Goal: Task Accomplishment & Management: Complete application form

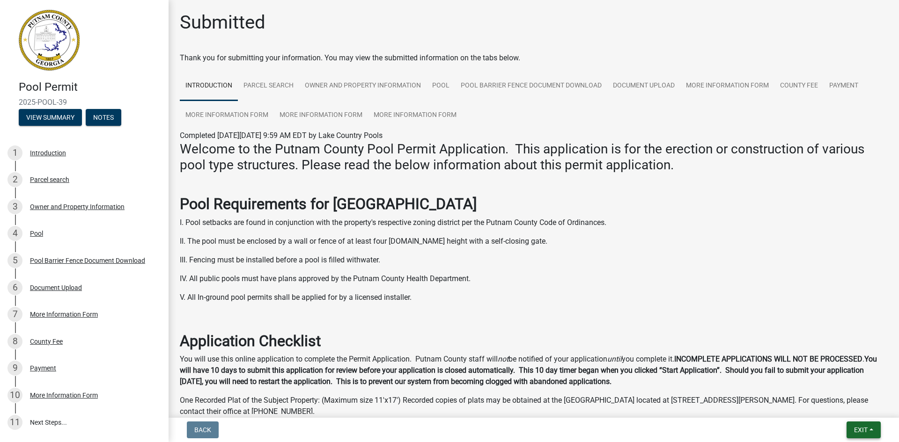
click at [866, 437] on button "Exit" at bounding box center [864, 430] width 34 height 17
click at [851, 410] on button "Save & Exit" at bounding box center [843, 406] width 75 height 22
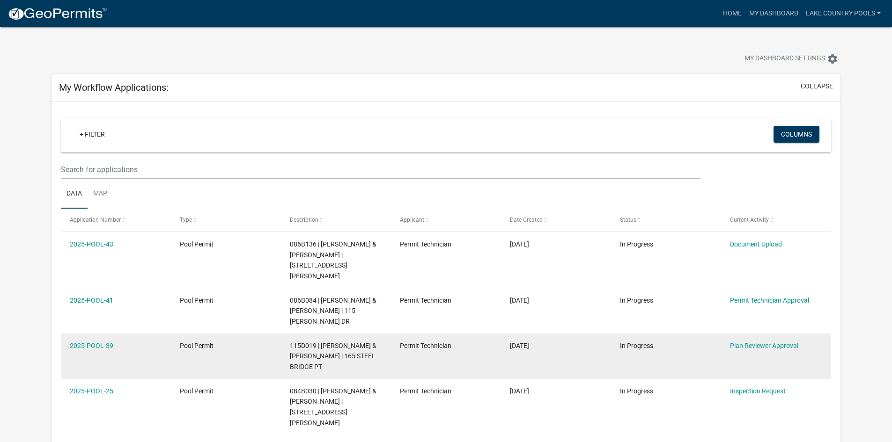
click at [749, 341] on div "Plan Reviewer Approval" at bounding box center [776, 346] width 92 height 11
click at [748, 342] on link "Plan Reviewer Approval" at bounding box center [764, 345] width 68 height 7
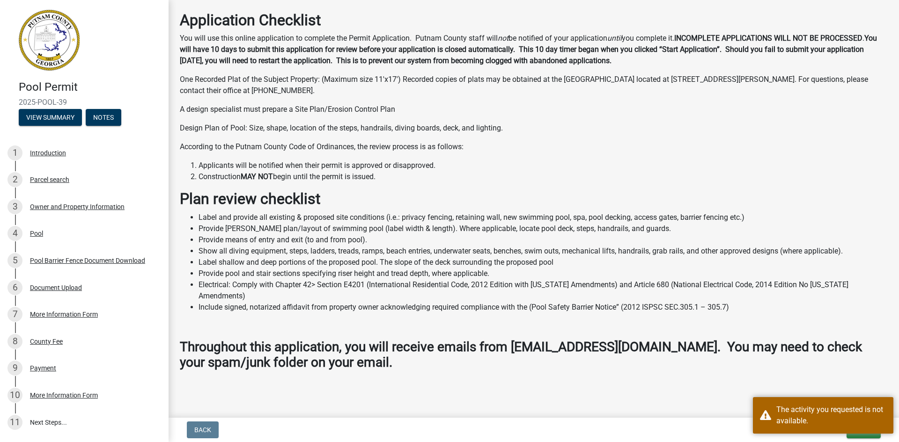
scroll to position [322, 0]
click at [60, 420] on link "11 Next Steps..." at bounding box center [84, 422] width 169 height 27
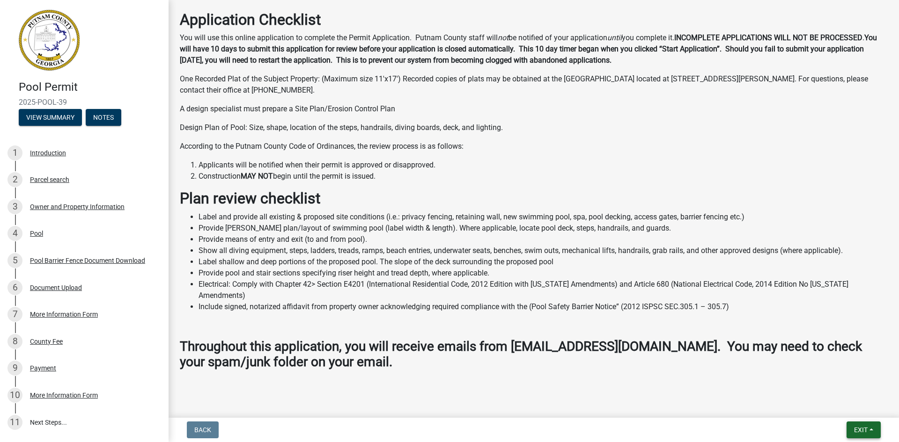
click at [870, 436] on button "Exit" at bounding box center [864, 430] width 34 height 17
click at [853, 413] on button "Save & Exit" at bounding box center [843, 406] width 75 height 22
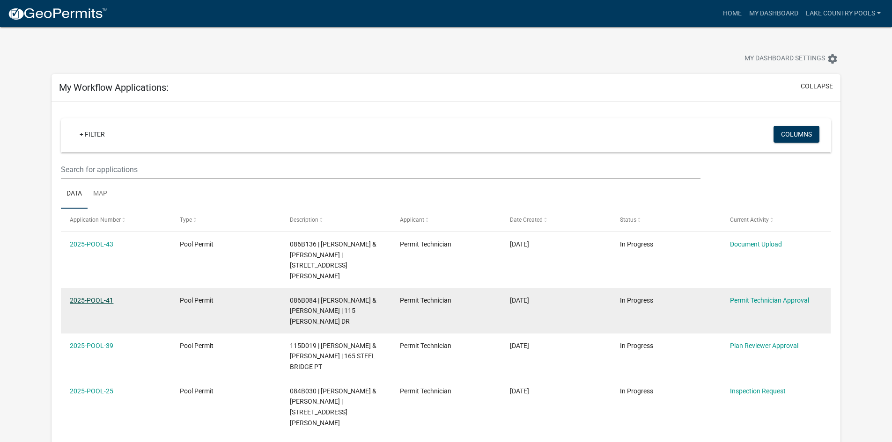
click at [90, 297] on link "2025-POOL-41" at bounding box center [92, 300] width 44 height 7
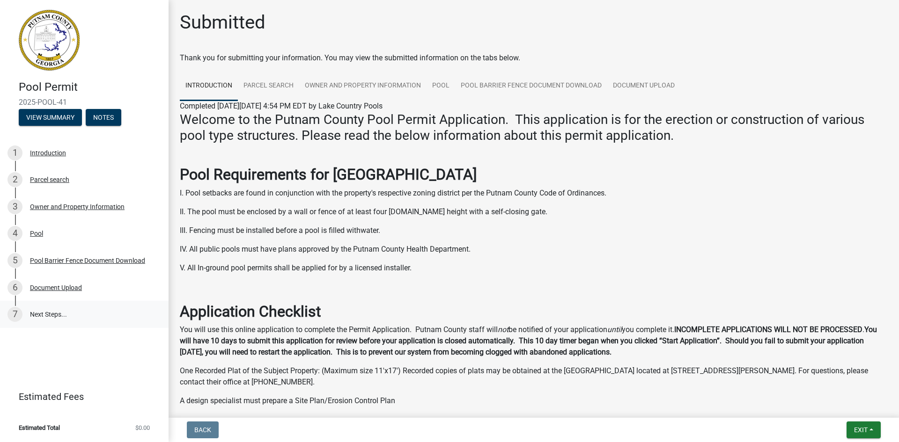
click at [48, 313] on link "7 Next Steps..." at bounding box center [84, 314] width 169 height 27
click at [871, 426] on button "Exit" at bounding box center [864, 430] width 34 height 17
click at [843, 411] on button "Save & Exit" at bounding box center [843, 406] width 75 height 22
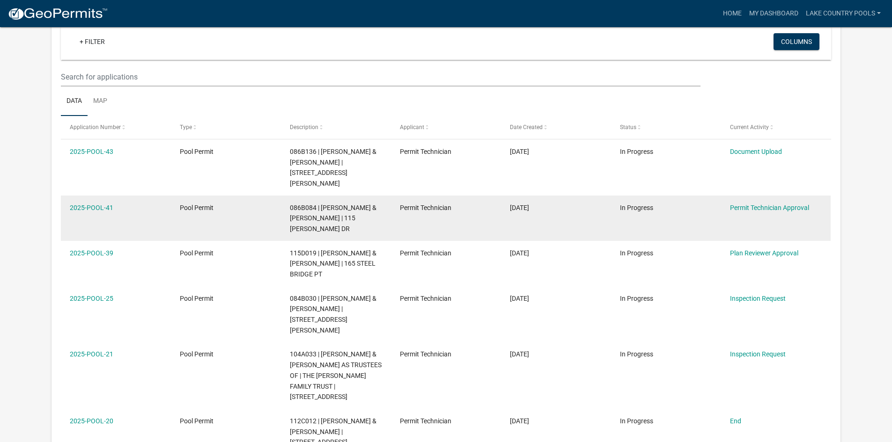
scroll to position [94, 0]
click at [340, 202] on div "086B084 | [PERSON_NAME] & [PERSON_NAME] | 115 [PERSON_NAME] DR" at bounding box center [336, 218] width 92 height 32
click at [102, 203] on link "2025-POOL-41" at bounding box center [92, 206] width 44 height 7
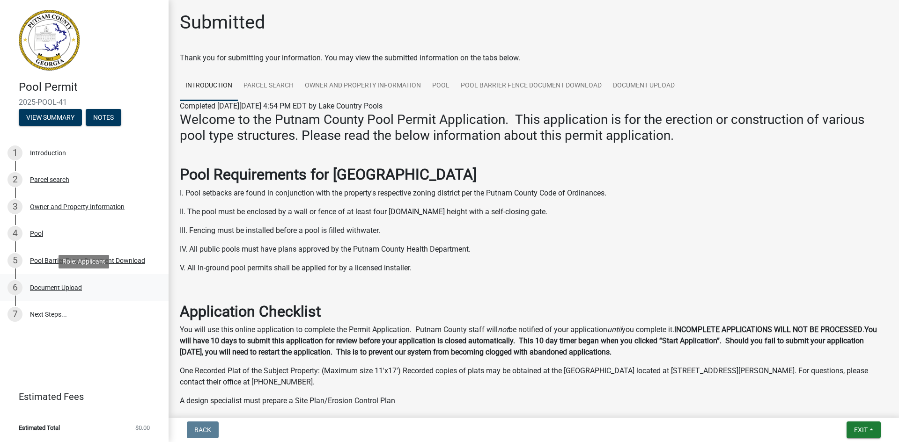
click at [53, 287] on div "Document Upload" at bounding box center [56, 288] width 52 height 7
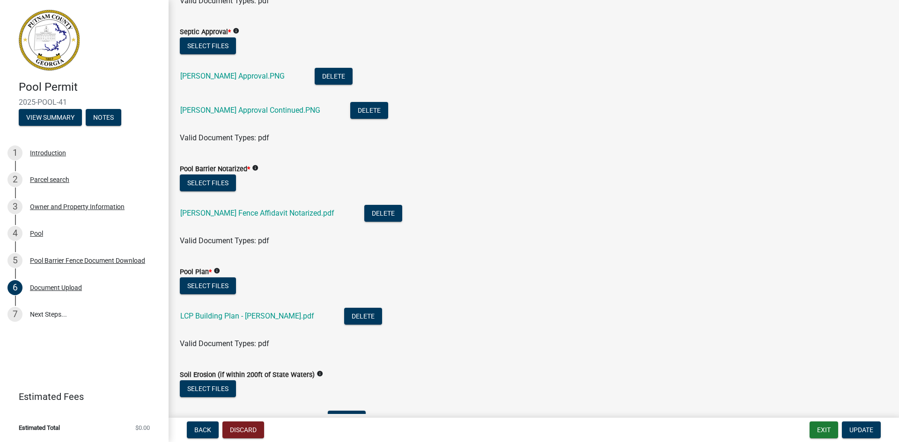
scroll to position [328, 0]
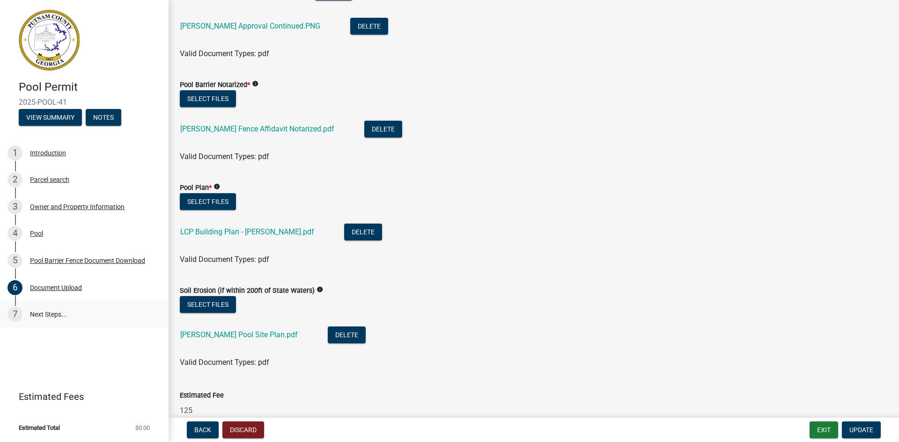
click at [73, 313] on link "7 Next Steps..." at bounding box center [84, 314] width 169 height 27
click at [127, 317] on link "7 Next Steps..." at bounding box center [84, 314] width 169 height 27
click at [867, 432] on span "Update" at bounding box center [861, 430] width 24 height 7
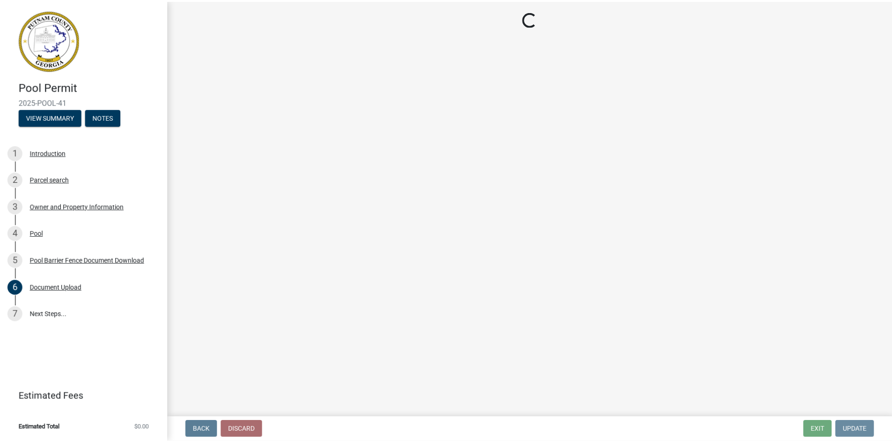
scroll to position [0, 0]
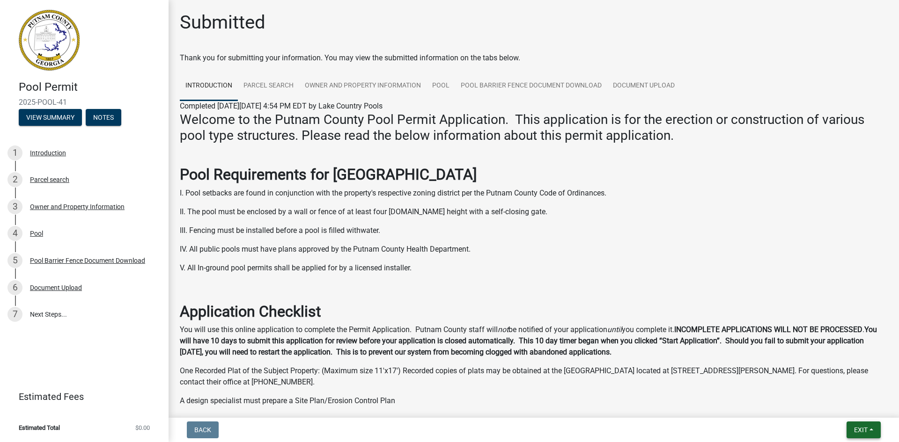
click at [864, 433] on span "Exit" at bounding box center [861, 430] width 14 height 7
click at [847, 410] on button "Save & Exit" at bounding box center [843, 406] width 75 height 22
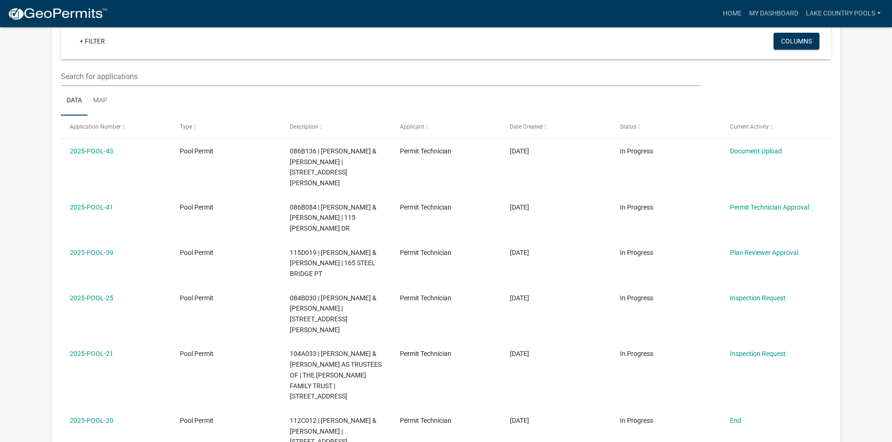
scroll to position [94, 0]
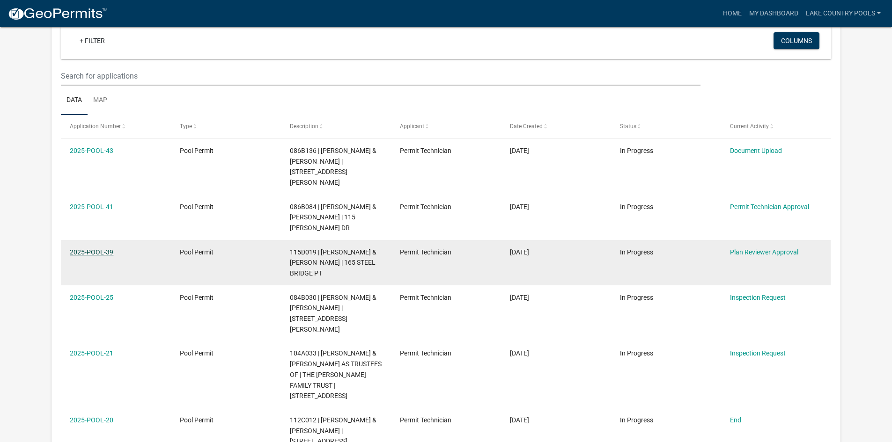
click at [94, 249] on link "2025-POOL-39" at bounding box center [92, 252] width 44 height 7
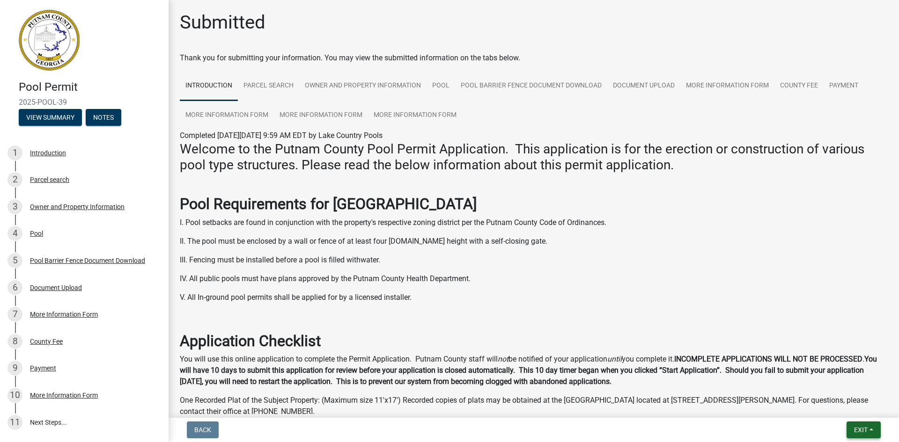
click at [858, 432] on span "Exit" at bounding box center [861, 430] width 14 height 7
click at [839, 410] on button "Save & Exit" at bounding box center [843, 406] width 75 height 22
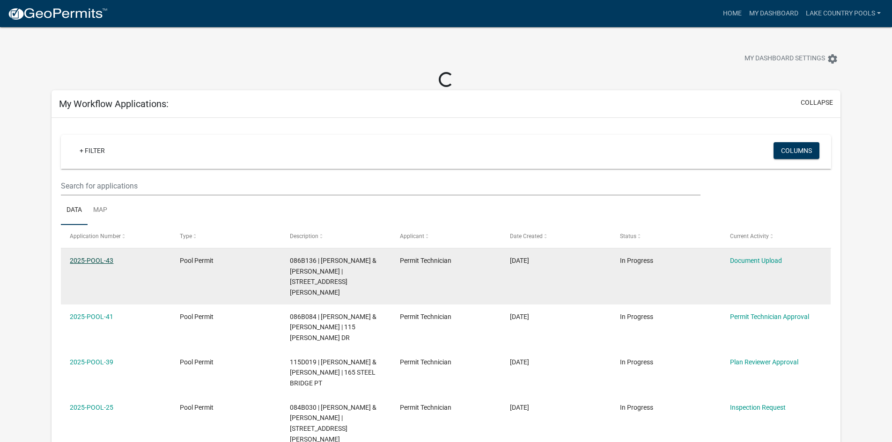
click at [98, 262] on link "2025-POOL-43" at bounding box center [92, 260] width 44 height 7
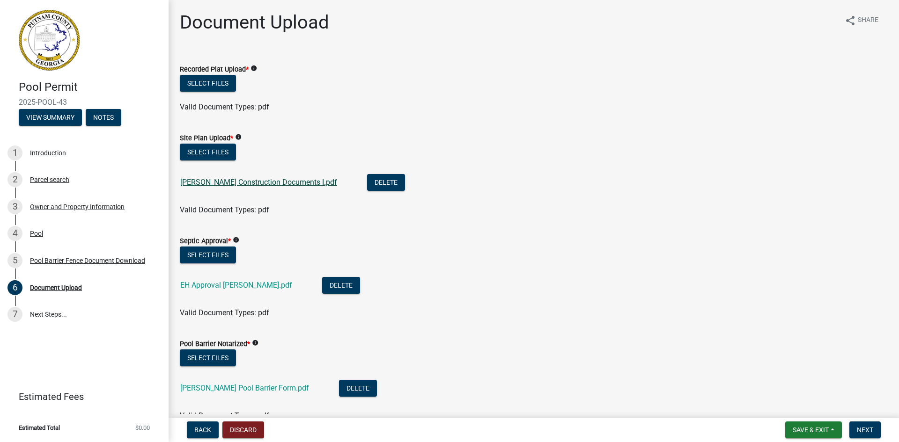
click at [268, 186] on link "[PERSON_NAME] Construction Documents I.pdf" at bounding box center [258, 182] width 157 height 9
click at [238, 183] on link "[PERSON_NAME] Construction Documents I.pdf" at bounding box center [258, 182] width 157 height 9
click at [413, 52] on div "Document Upload share Share Recorded Plat Upload * info Select files Valid Docu…" at bounding box center [534, 365] width 722 height 709
click at [397, 46] on div "Document Upload share Share Recorded Plat Upload * info Select files Valid Docu…" at bounding box center [534, 365] width 722 height 709
click at [808, 432] on span "Save & Exit" at bounding box center [811, 430] width 36 height 7
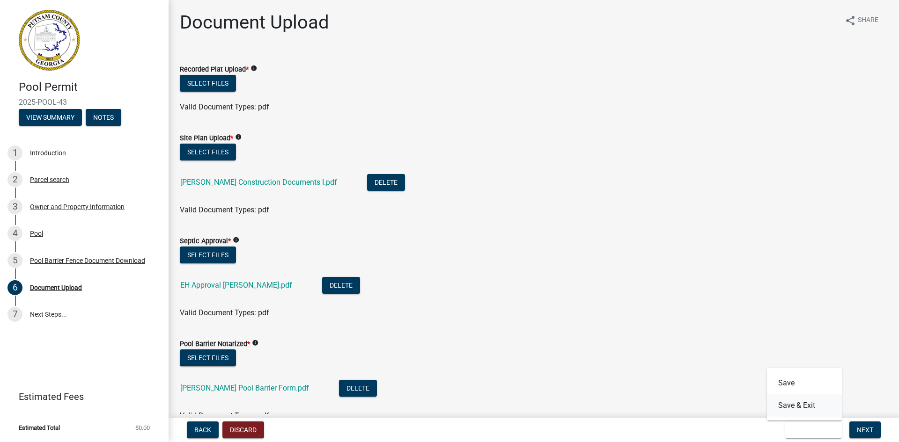
click at [800, 404] on button "Save & Exit" at bounding box center [804, 406] width 75 height 22
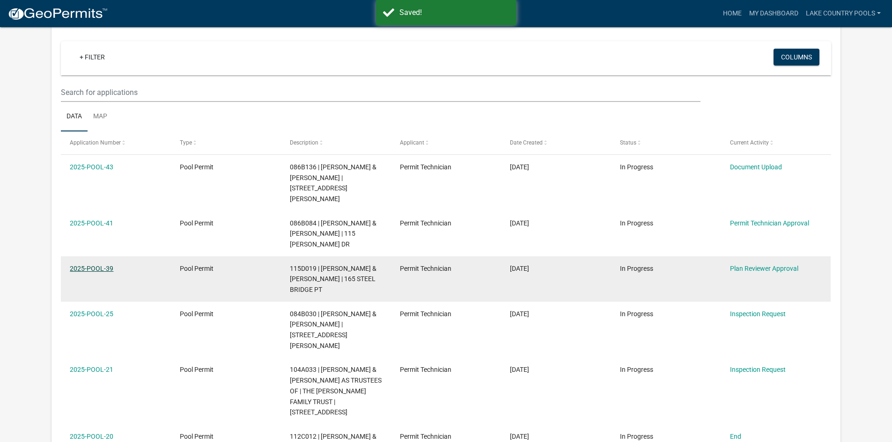
scroll to position [77, 0]
click at [95, 257] on datatable-body-cell "2025-POOL-39" at bounding box center [116, 279] width 110 height 45
click at [98, 264] on div "2025-POOL-39" at bounding box center [116, 269] width 92 height 11
click at [99, 265] on link "2025-POOL-39" at bounding box center [92, 268] width 44 height 7
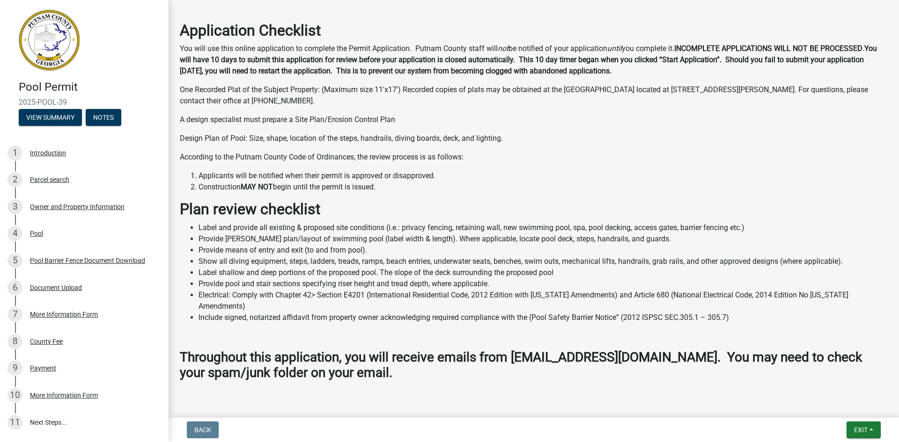
scroll to position [322, 0]
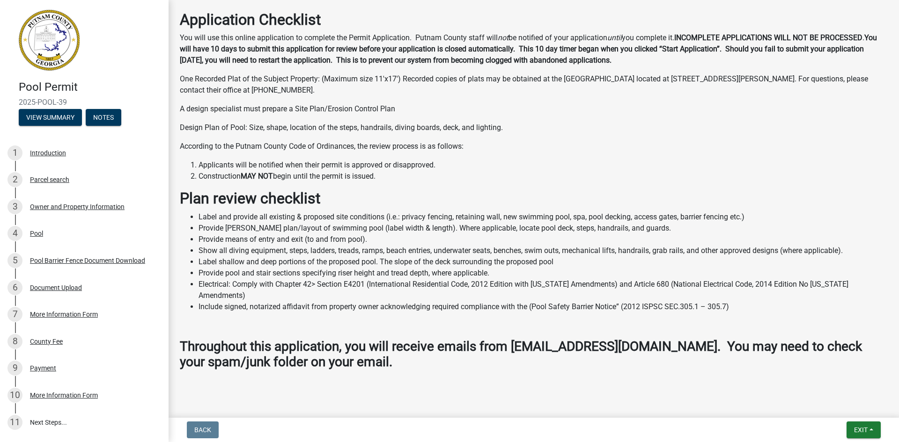
click at [508, 127] on p "Design Plan of Pool: Size, shape, location of the steps, handrails, diving boar…" at bounding box center [534, 127] width 708 height 11
